Goal: Find specific page/section: Find specific page/section

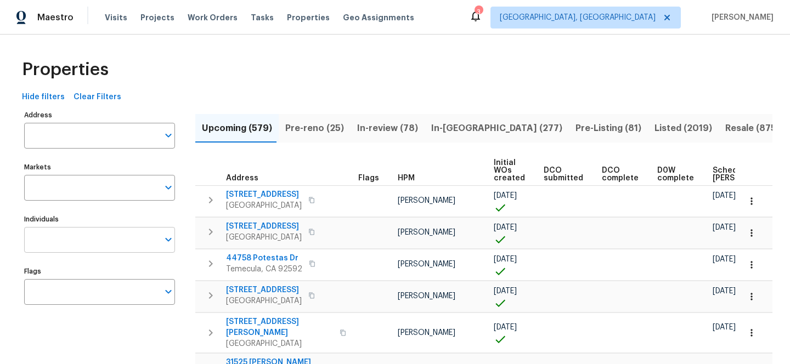
click at [85, 248] on input "Individuals" at bounding box center [91, 240] width 134 height 26
click at [89, 250] on input "Individuals" at bounding box center [91, 240] width 134 height 26
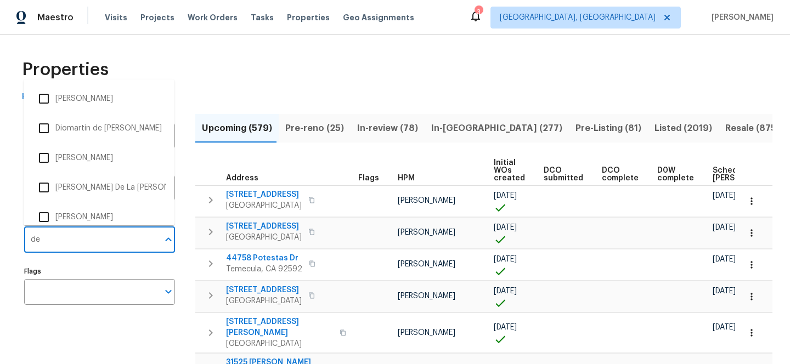
type input "dez"
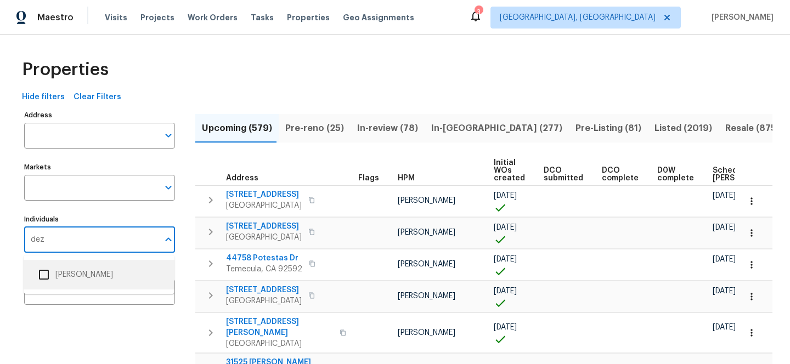
click at [83, 276] on li "[PERSON_NAME]" at bounding box center [98, 274] width 133 height 23
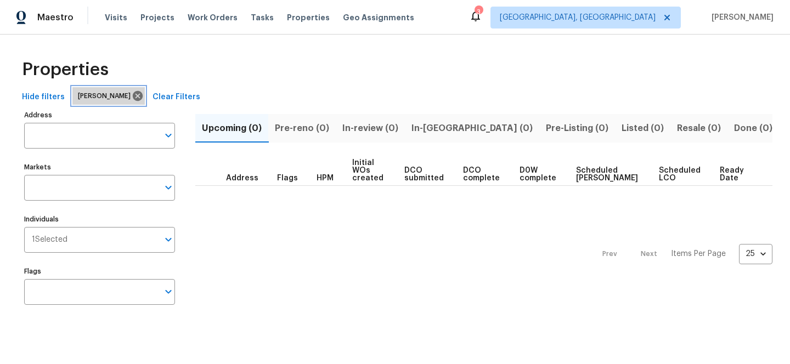
click at [109, 94] on span "[PERSON_NAME]" at bounding box center [106, 95] width 57 height 11
click at [132, 94] on icon at bounding box center [138, 96] width 12 height 12
